Goal: Complete application form: Complete application form

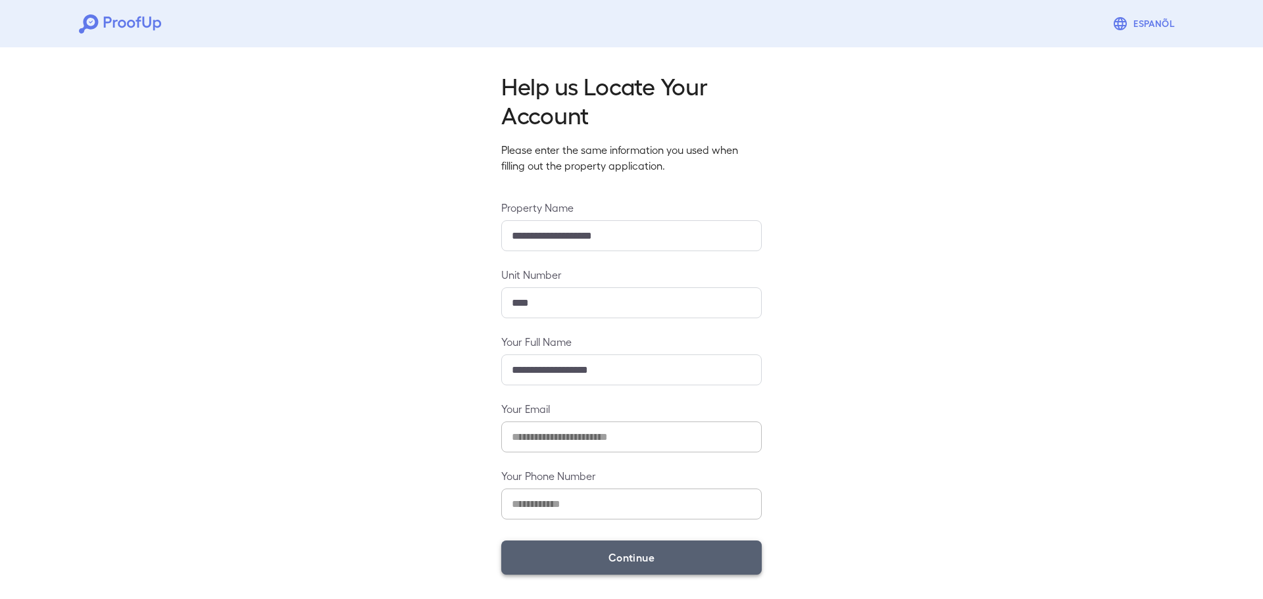
click at [615, 559] on button "Continue" at bounding box center [631, 558] width 261 height 34
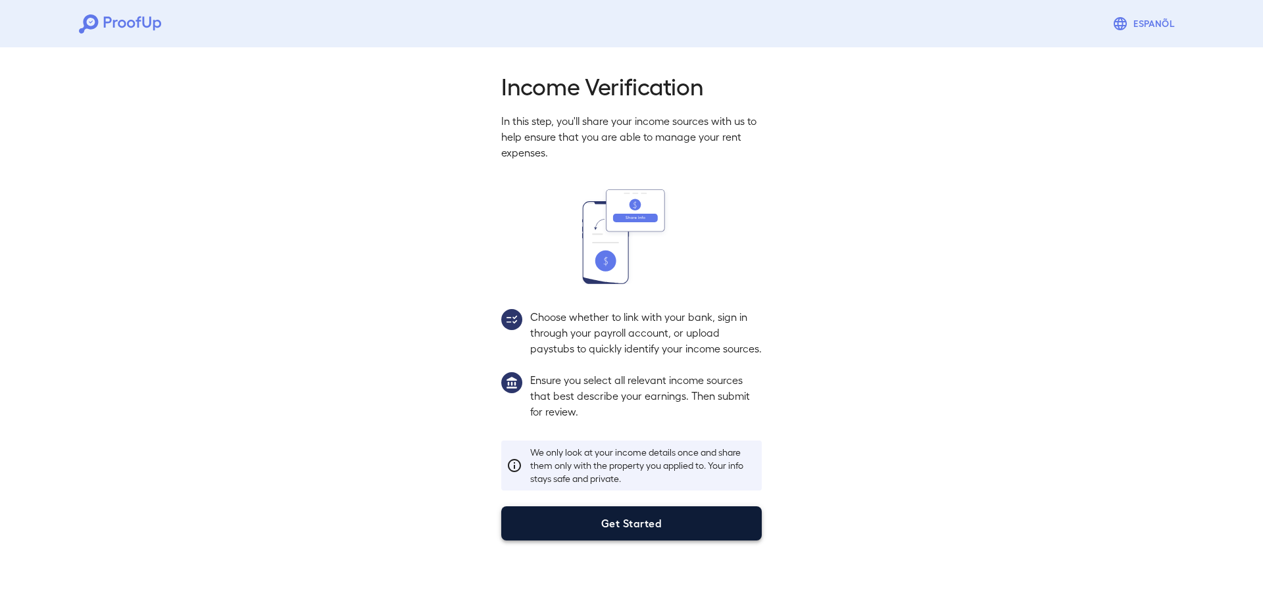
click at [620, 540] on button "Get Started" at bounding box center [631, 524] width 261 height 34
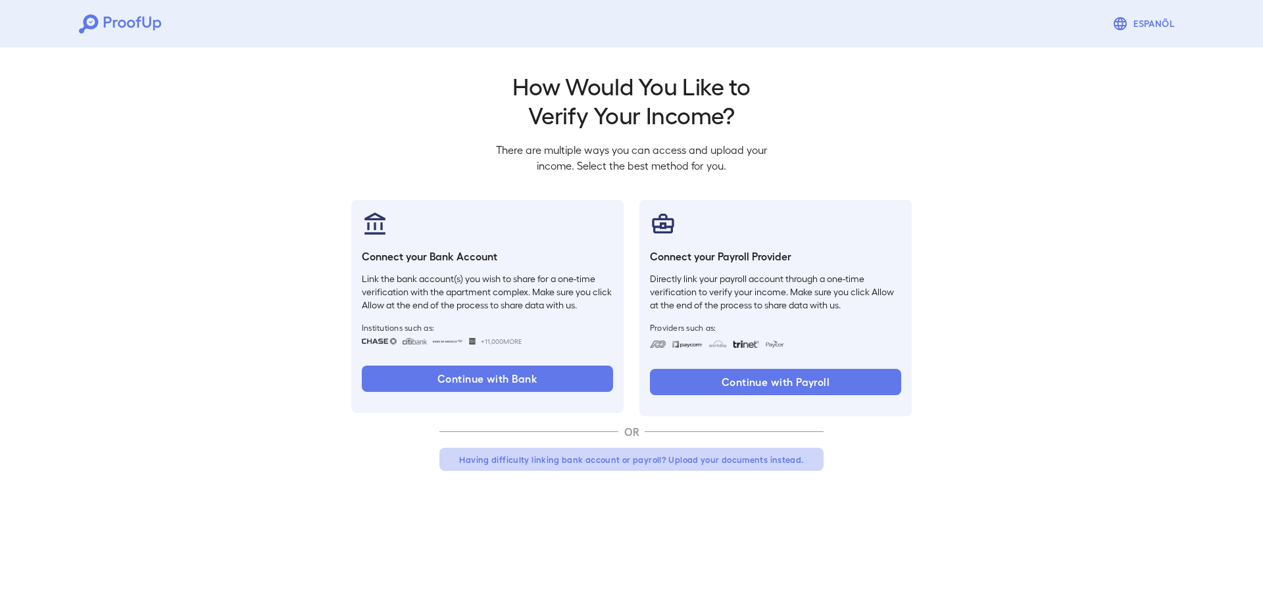
click at [589, 461] on button "Having difficulty linking bank account or payroll? Upload your documents instea…" at bounding box center [631, 460] width 384 height 24
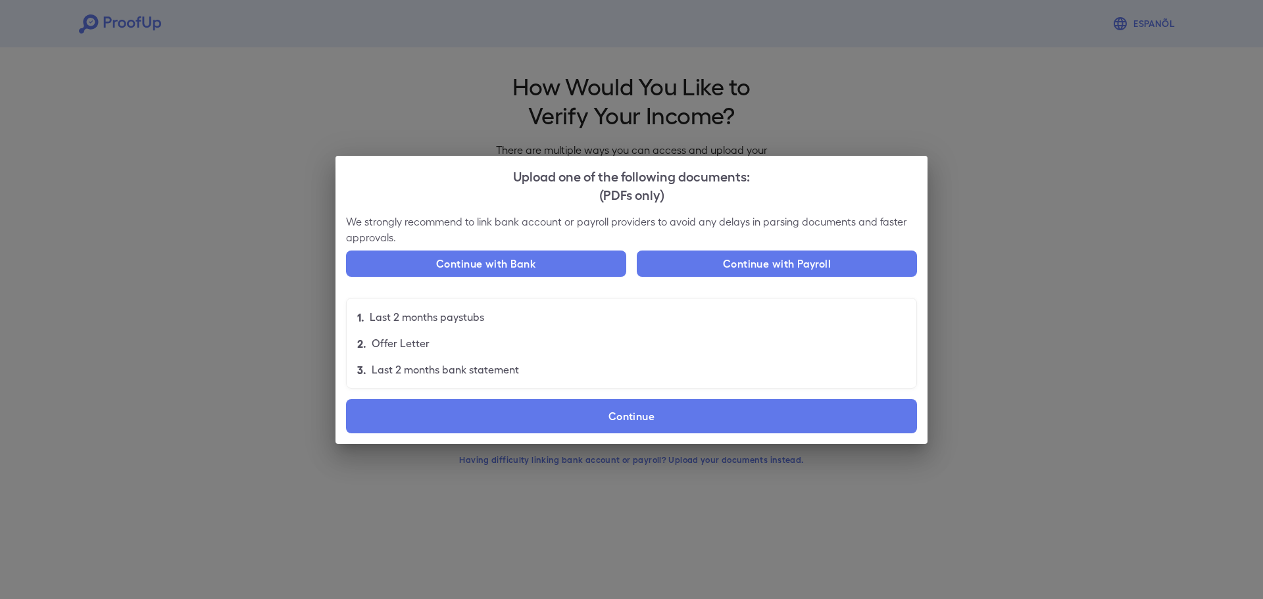
click at [572, 342] on li "2. Offer Letter" at bounding box center [632, 343] width 570 height 26
drag, startPoint x: 532, startPoint y: 372, endPoint x: 469, endPoint y: 353, distance: 66.0
click at [466, 354] on ul "1. Last 2 months paystubs 2. Offer Letter 3. Last 2 months bank statement" at bounding box center [631, 343] width 571 height 91
click at [469, 353] on li "2. Offer Letter" at bounding box center [632, 343] width 570 height 26
drag, startPoint x: 525, startPoint y: 362, endPoint x: 362, endPoint y: 324, distance: 167.6
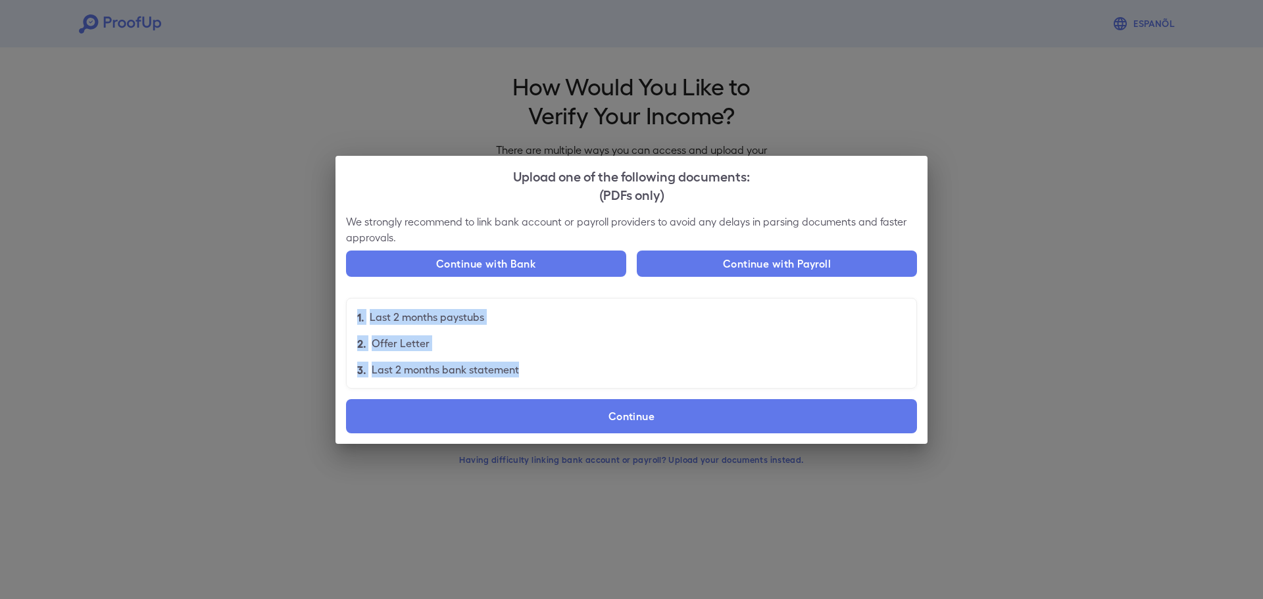
click at [360, 324] on ul "1. Last 2 months paystubs 2. Offer Letter 3. Last 2 months bank statement" at bounding box center [631, 343] width 571 height 91
click at [368, 324] on li "1. Last 2 months paystubs" at bounding box center [632, 317] width 570 height 26
click at [368, 313] on li "1. Last 2 months paystubs" at bounding box center [632, 317] width 570 height 26
drag, startPoint x: 359, startPoint y: 311, endPoint x: 520, endPoint y: 360, distance: 168.4
click at [519, 360] on ul "1. Last 2 months paystubs 2. Offer Letter 3. Last 2 months bank statement" at bounding box center [631, 343] width 571 height 91
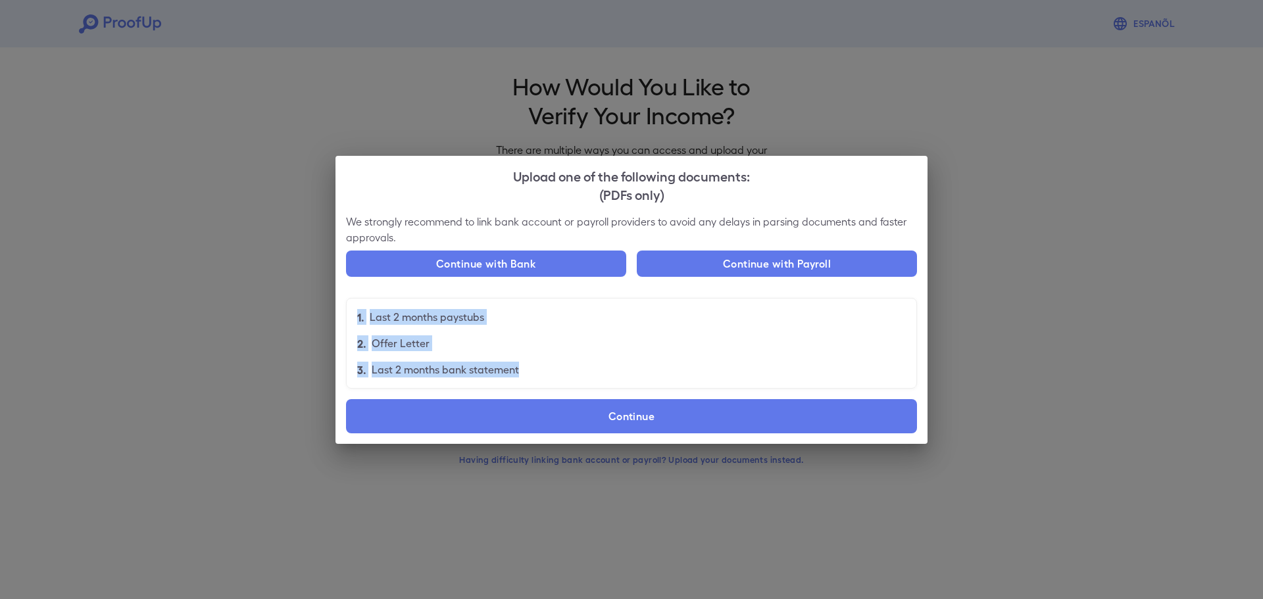
click at [520, 360] on li "3. Last 2 months bank statement" at bounding box center [632, 370] width 570 height 26
drag, startPoint x: 528, startPoint y: 358, endPoint x: 350, endPoint y: 311, distance: 183.7
click at [350, 311] on ul "1. Last 2 months paystubs 2. Offer Letter 3. Last 2 months bank statement" at bounding box center [631, 343] width 571 height 91
click at [357, 312] on li "1. Last 2 months paystubs" at bounding box center [632, 317] width 570 height 26
click at [361, 313] on p "1." at bounding box center [360, 317] width 7 height 16
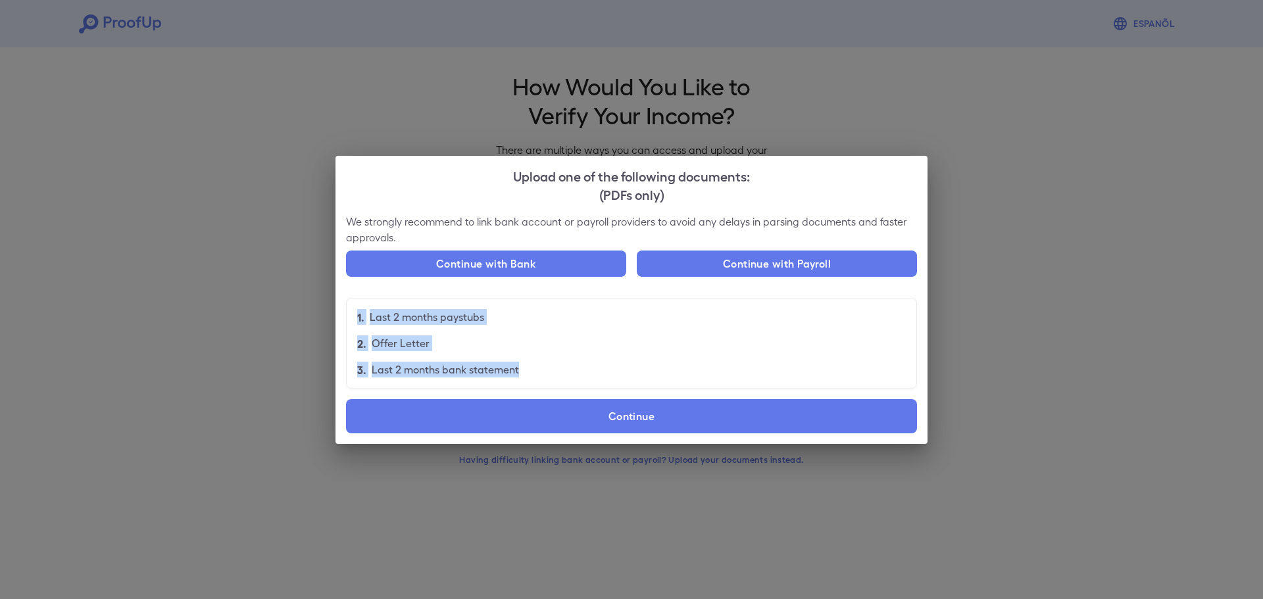
click at [362, 313] on p "1." at bounding box center [360, 317] width 7 height 16
click at [364, 312] on li "1. Last 2 months paystubs" at bounding box center [632, 317] width 570 height 26
drag, startPoint x: 364, startPoint y: 312, endPoint x: 547, endPoint y: 370, distance: 192.0
click at [547, 370] on ul "1. Last 2 months paystubs 2. Offer Letter 3. Last 2 months bank statement" at bounding box center [631, 343] width 571 height 91
click at [548, 370] on li "3. Last 2 months bank statement" at bounding box center [632, 370] width 570 height 26
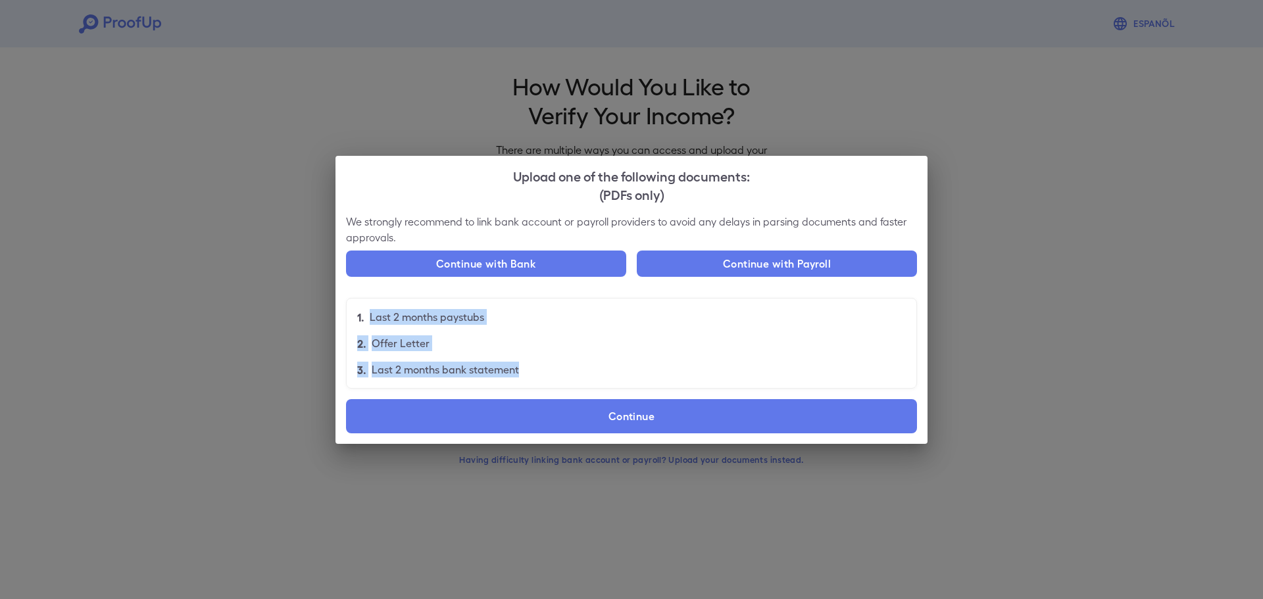
click at [545, 370] on li "3. Last 2 months bank statement" at bounding box center [632, 370] width 570 height 26
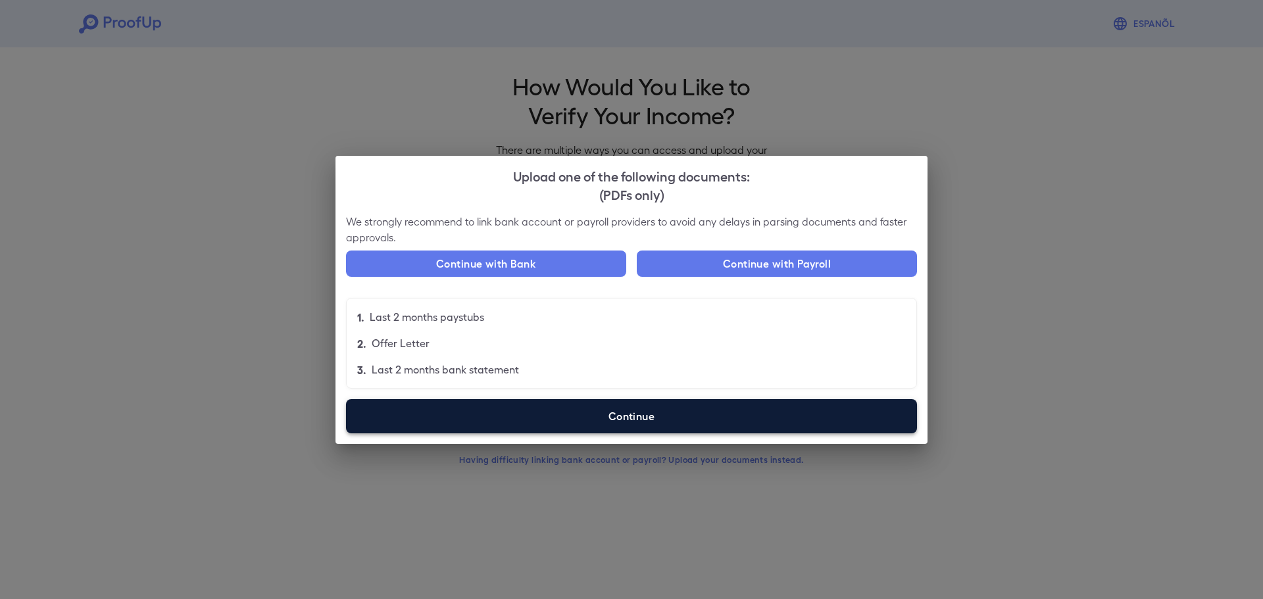
click at [599, 420] on label "Continue" at bounding box center [631, 416] width 571 height 34
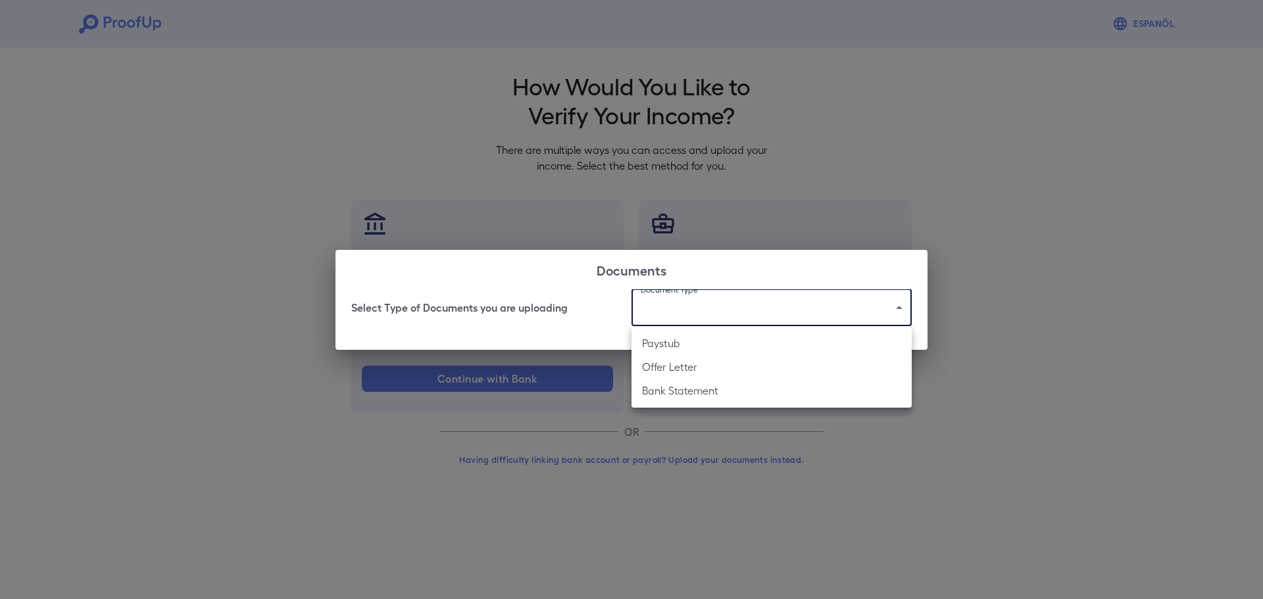
click at [721, 312] on body "Espanõl Go back How Would You Like to Verify Your Income? There are multiple wa…" at bounding box center [631, 251] width 1263 height 503
click at [693, 390] on li "Bank Statement" at bounding box center [772, 391] width 280 height 24
type input "**********"
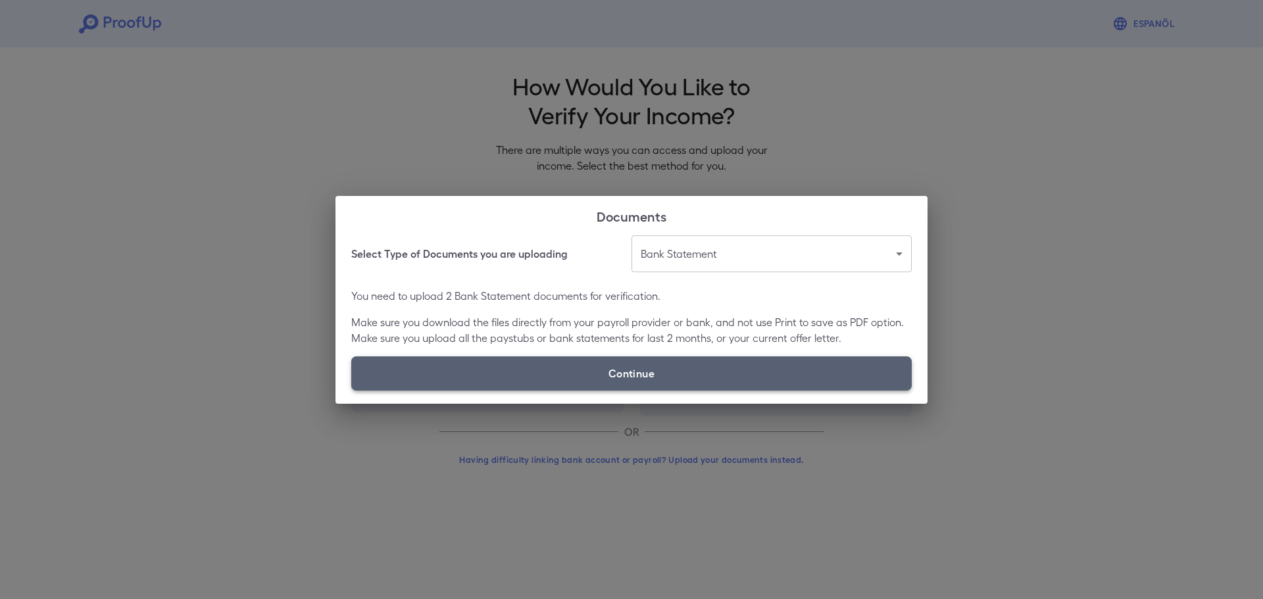
click at [629, 375] on label "Continue" at bounding box center [631, 374] width 561 height 34
click at [352, 390] on input "Continue" at bounding box center [351, 390] width 1 height 1
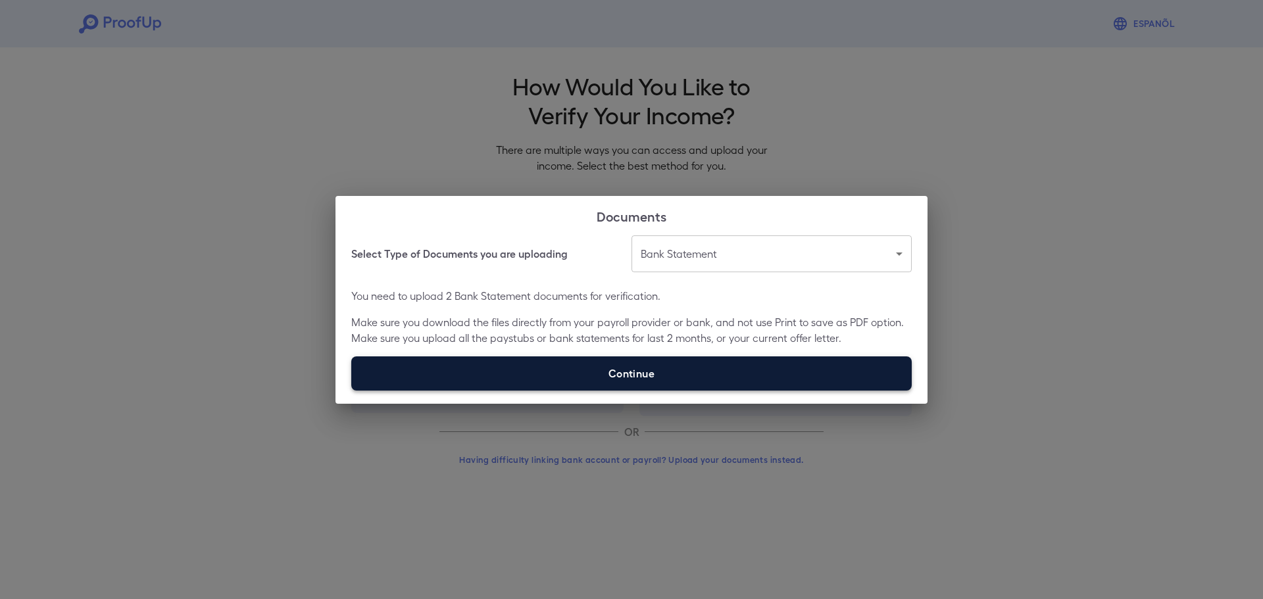
type input "**********"
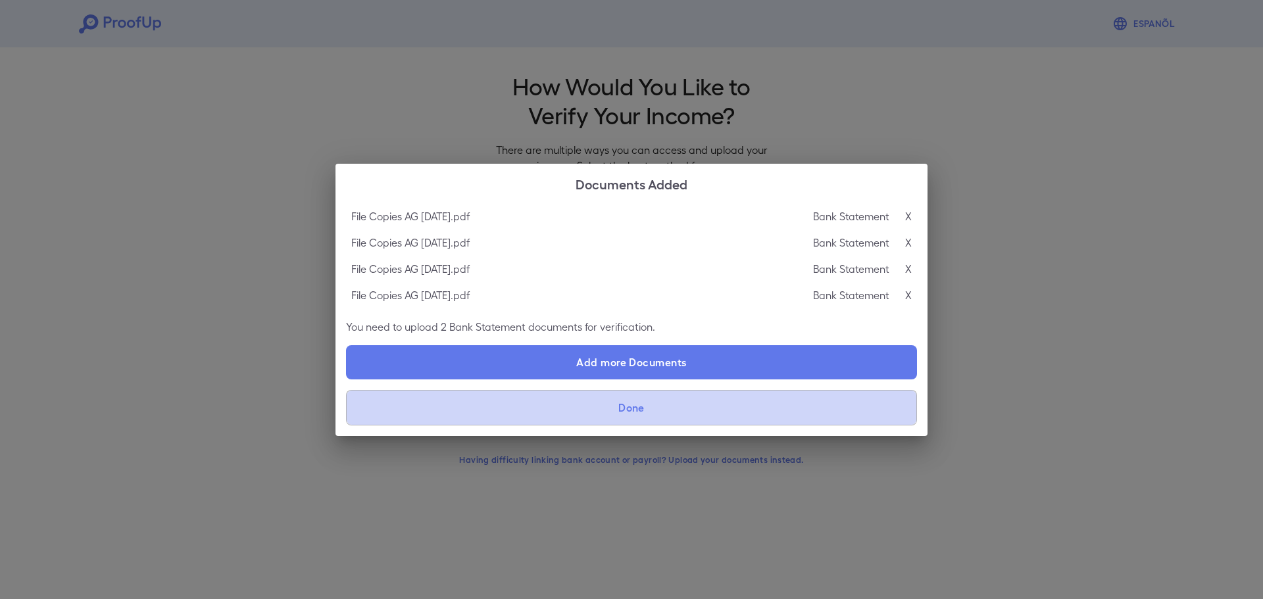
click at [634, 412] on button "Done" at bounding box center [631, 408] width 571 height 36
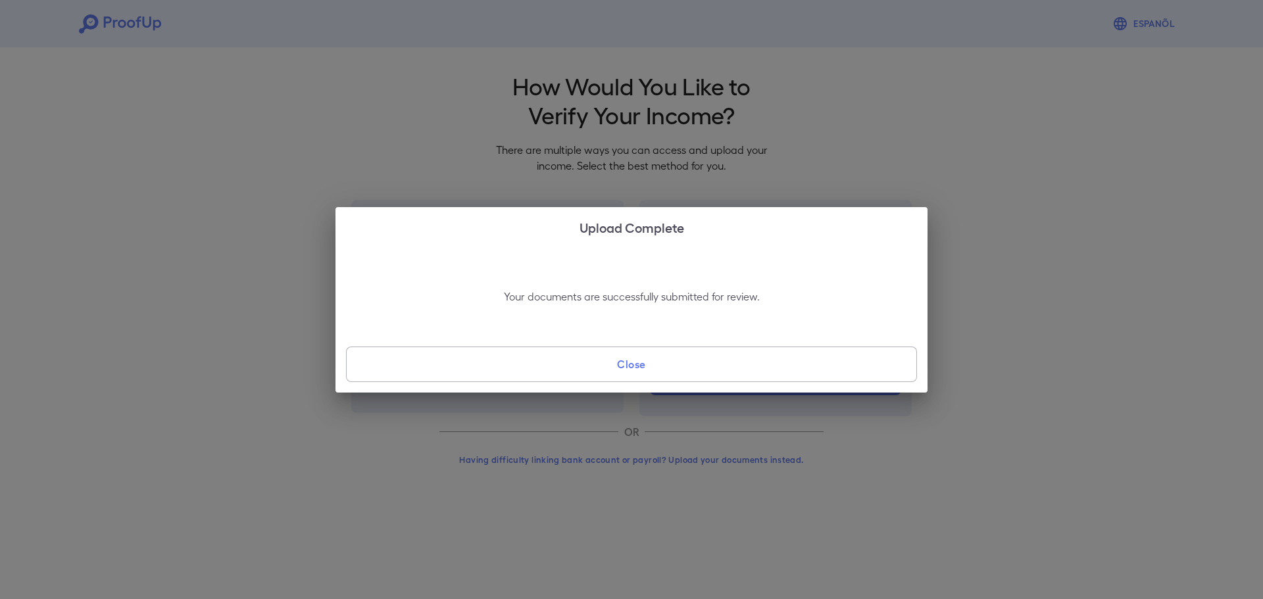
click at [635, 374] on button "Close" at bounding box center [631, 365] width 571 height 36
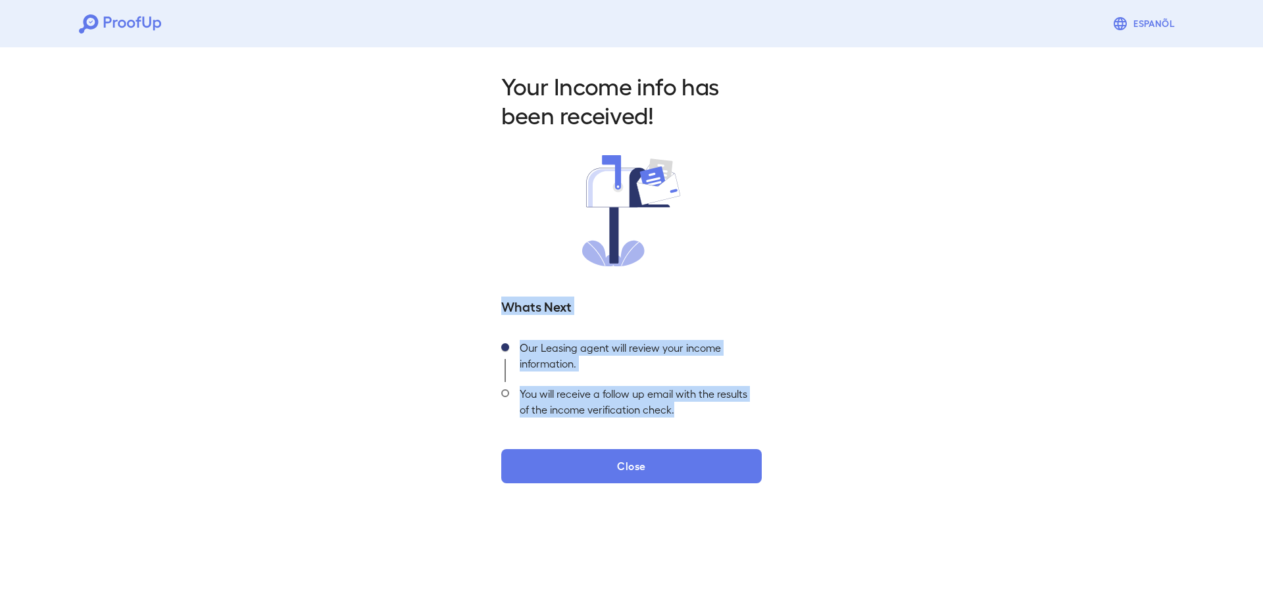
drag, startPoint x: 695, startPoint y: 412, endPoint x: 469, endPoint y: 268, distance: 268.1
click at [471, 279] on div "Your Income info has been received! Whats Next Our Leasing agent will review yo…" at bounding box center [631, 273] width 1263 height 462
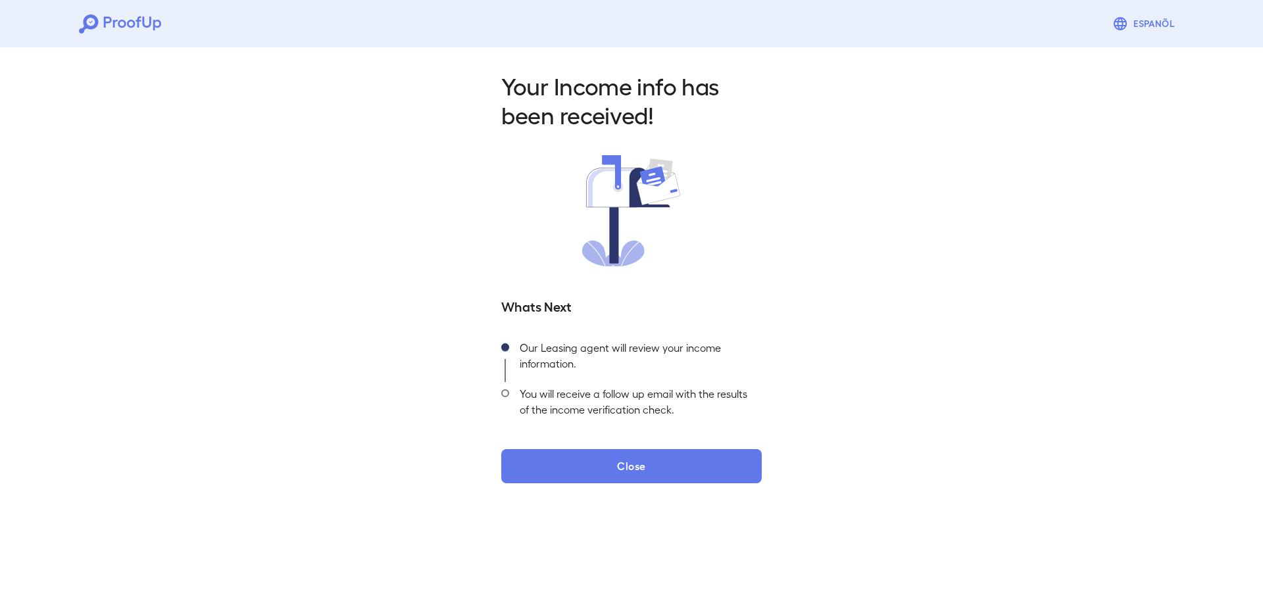
click at [466, 261] on div "Your Income info has been received! Whats Next Our Leasing agent will review yo…" at bounding box center [631, 273] width 1263 height 462
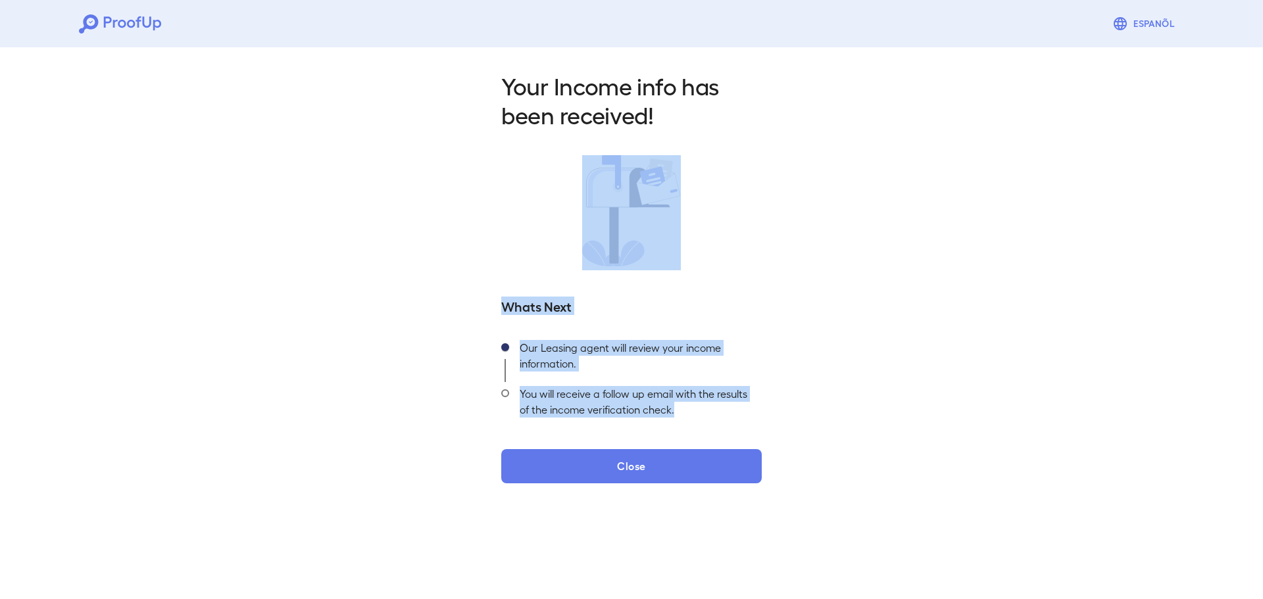
drag, startPoint x: 466, startPoint y: 258, endPoint x: 695, endPoint y: 403, distance: 270.9
click at [695, 403] on div "Your Income info has been received! Whats Next Our Leasing agent will review yo…" at bounding box center [631, 273] width 1263 height 462
click at [699, 408] on div "You will receive a follow up email with the results of the income verification …" at bounding box center [635, 405] width 253 height 46
drag, startPoint x: 691, startPoint y: 411, endPoint x: 442, endPoint y: 98, distance: 400.3
click at [439, 103] on div "Your Income info has been received! Whats Next Our Leasing agent will review yo…" at bounding box center [631, 273] width 1263 height 462
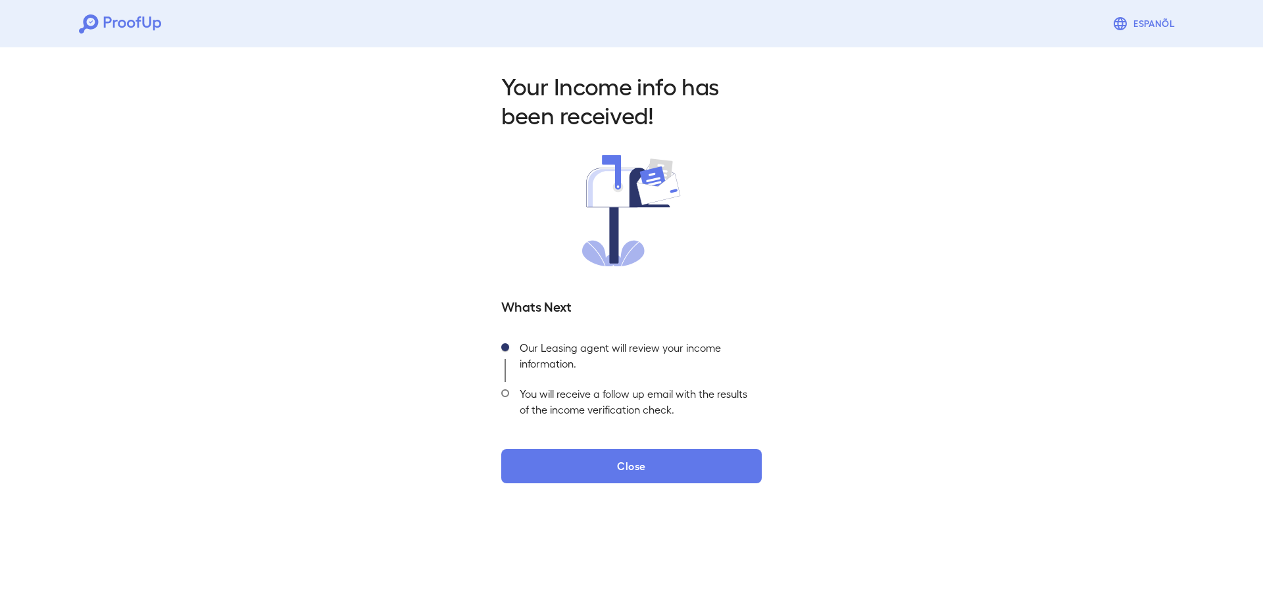
click at [445, 90] on div "Your Income info has been received! Whats Next Our Leasing agent will review yo…" at bounding box center [631, 273] width 1263 height 462
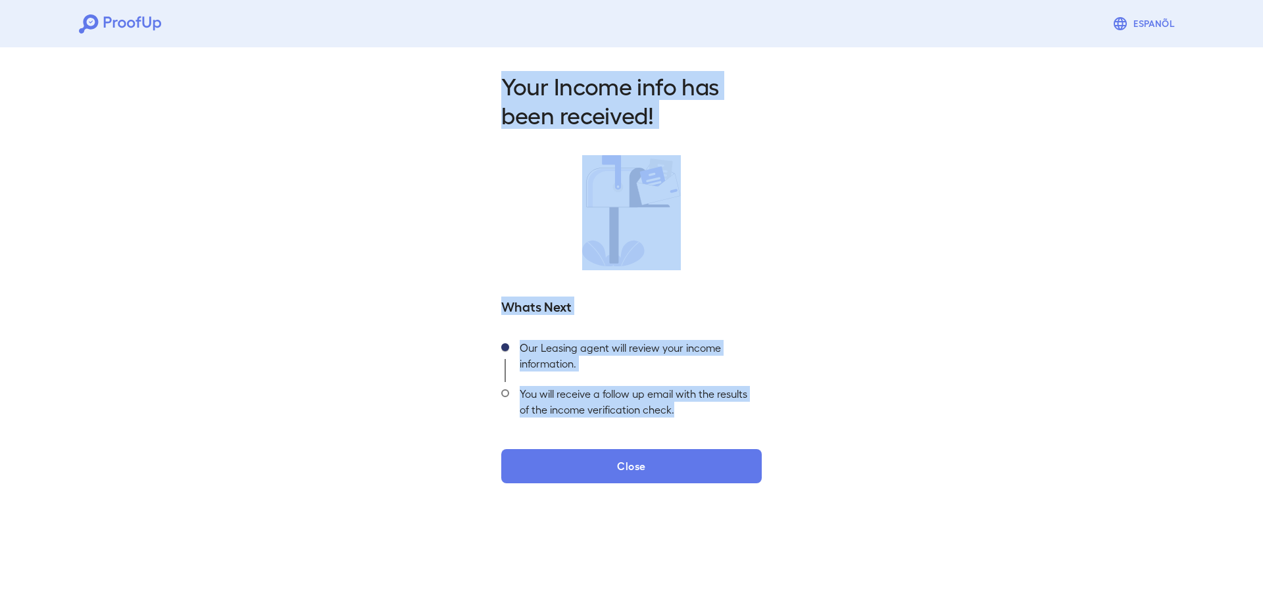
drag, startPoint x: 455, startPoint y: 82, endPoint x: 722, endPoint y: 422, distance: 432.0
click at [727, 427] on div "Your Income info has been received! Whats Next Our Leasing agent will review yo…" at bounding box center [631, 273] width 1263 height 462
click at [722, 422] on div "You will receive a follow up email with the results of the income verification …" at bounding box center [635, 405] width 253 height 46
drag, startPoint x: 728, startPoint y: 415, endPoint x: 470, endPoint y: 90, distance: 414.9
click at [469, 91] on div "Your Income info has been received! Whats Next Our Leasing agent will review yo…" at bounding box center [631, 273] width 1263 height 462
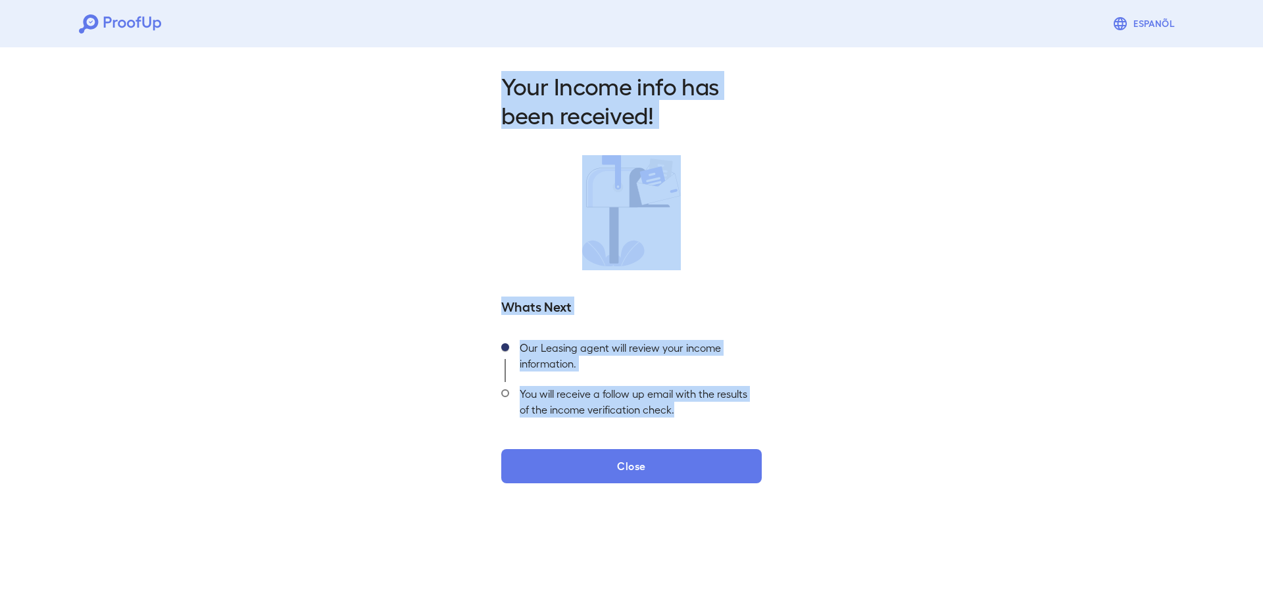
click at [471, 89] on div "Your Income info has been received! Whats Next Our Leasing agent will review yo…" at bounding box center [631, 273] width 1263 height 462
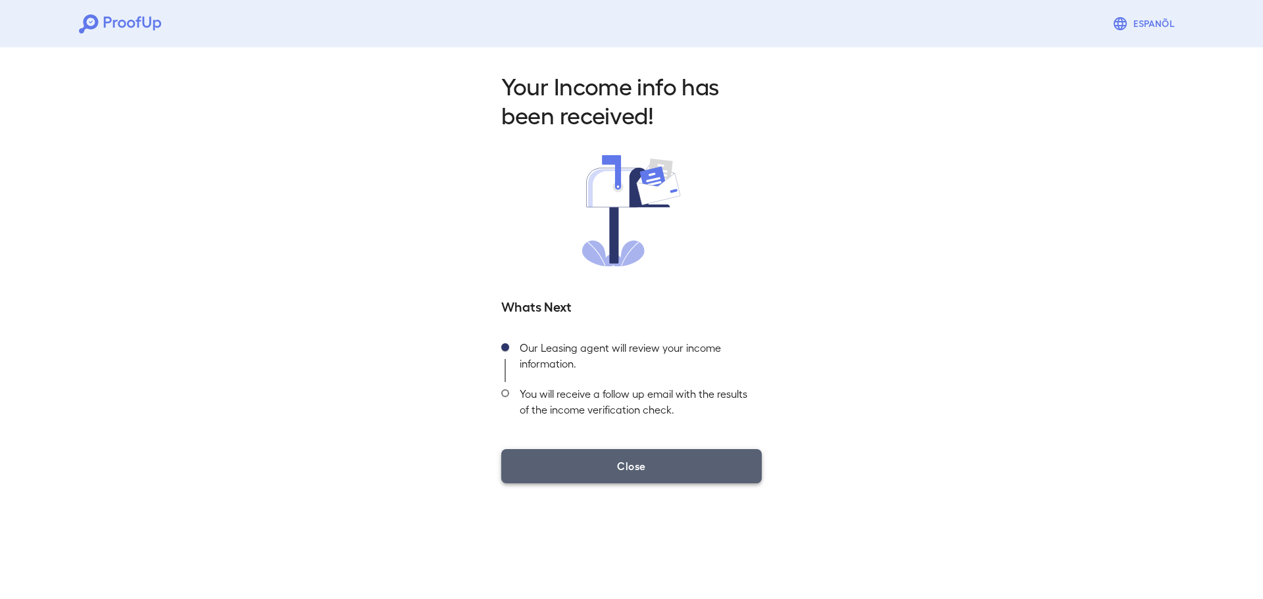
click at [647, 469] on button "Close" at bounding box center [631, 466] width 261 height 34
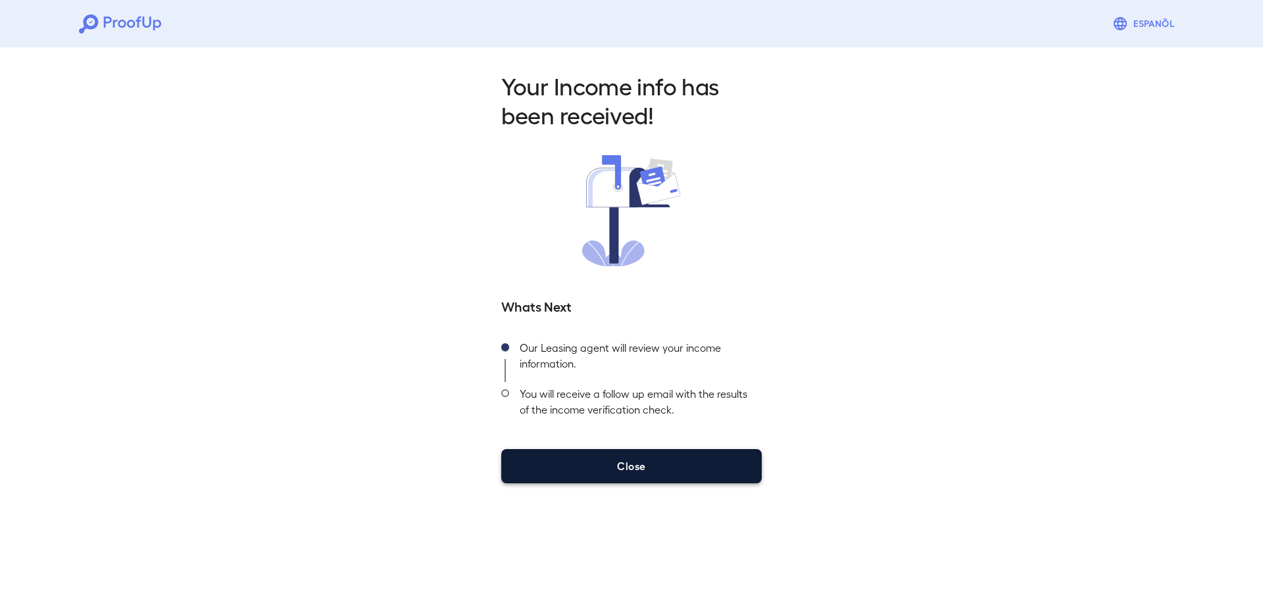
click at [653, 481] on button "Close" at bounding box center [631, 466] width 261 height 34
